Goal: Answer question/provide support: Answer question/provide support

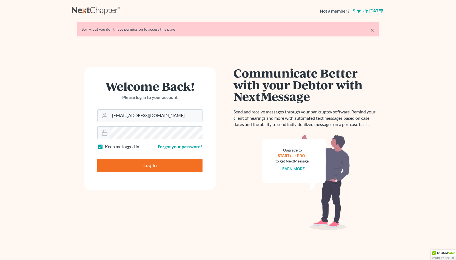
click at [162, 163] on input "Log In" at bounding box center [149, 166] width 105 height 14
type input "Thinking..."
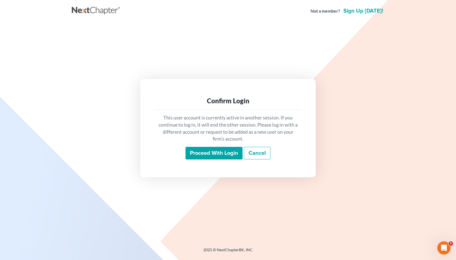
click at [195, 155] on input "Proceed with login" at bounding box center [214, 153] width 57 height 13
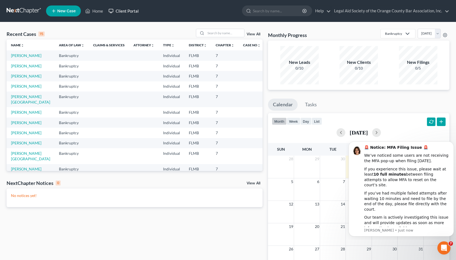
click at [120, 12] on link "Client Portal" at bounding box center [124, 11] width 36 height 10
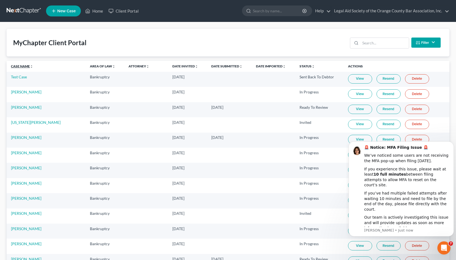
click at [26, 67] on link "Case Name unfold_more expand_more expand_less" at bounding box center [22, 66] width 22 height 4
click at [351, 81] on link "View" at bounding box center [360, 78] width 24 height 9
click at [25, 78] on link "[PERSON_NAME]" at bounding box center [26, 77] width 30 height 5
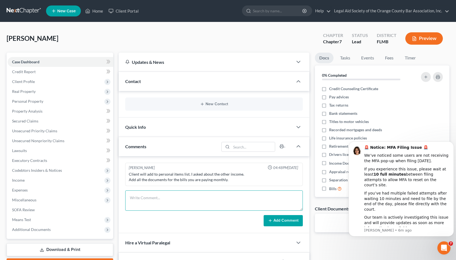
click at [161, 205] on textarea at bounding box center [214, 201] width 178 height 20
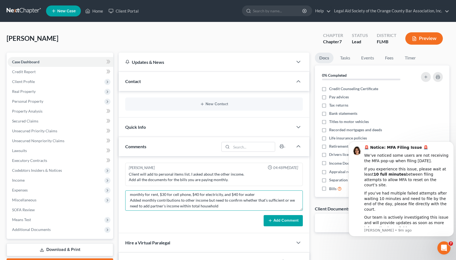
scroll to position [10, 0]
click at [286, 198] on textarea "Client lives with partner; does not know partner's income. per client, partner …" at bounding box center [214, 201] width 178 height 20
type textarea "Client lives with partner; does not know partner's income. per client, partner …"
click at [283, 219] on button "Add Comment" at bounding box center [283, 221] width 39 height 12
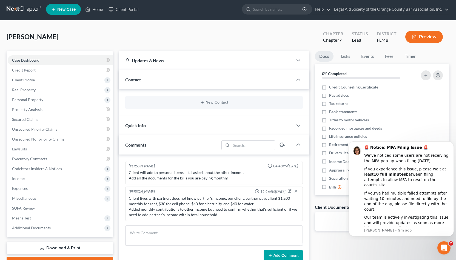
scroll to position [0, 0]
